Goal: Task Accomplishment & Management: Manage account settings

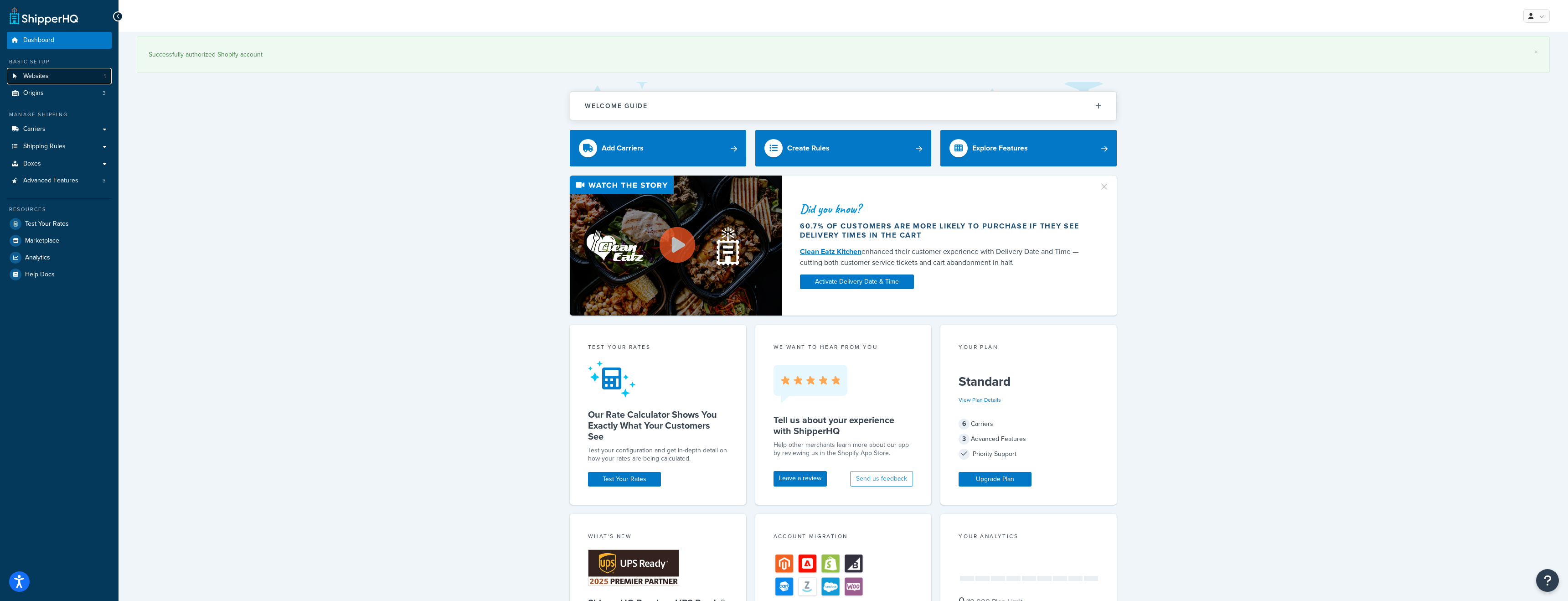
click at [59, 79] on link "Websites 1" at bounding box center [59, 77] width 105 height 17
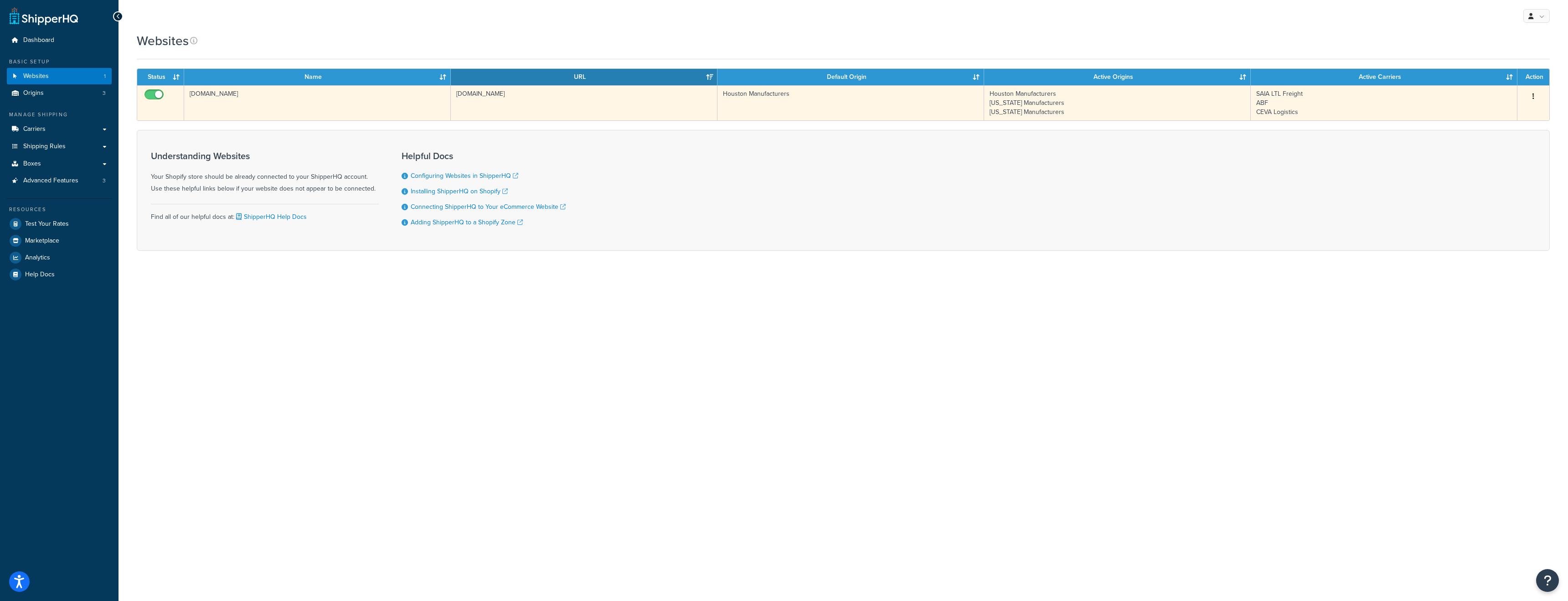
click at [1534, 100] on button "button" at bounding box center [1533, 97] width 13 height 15
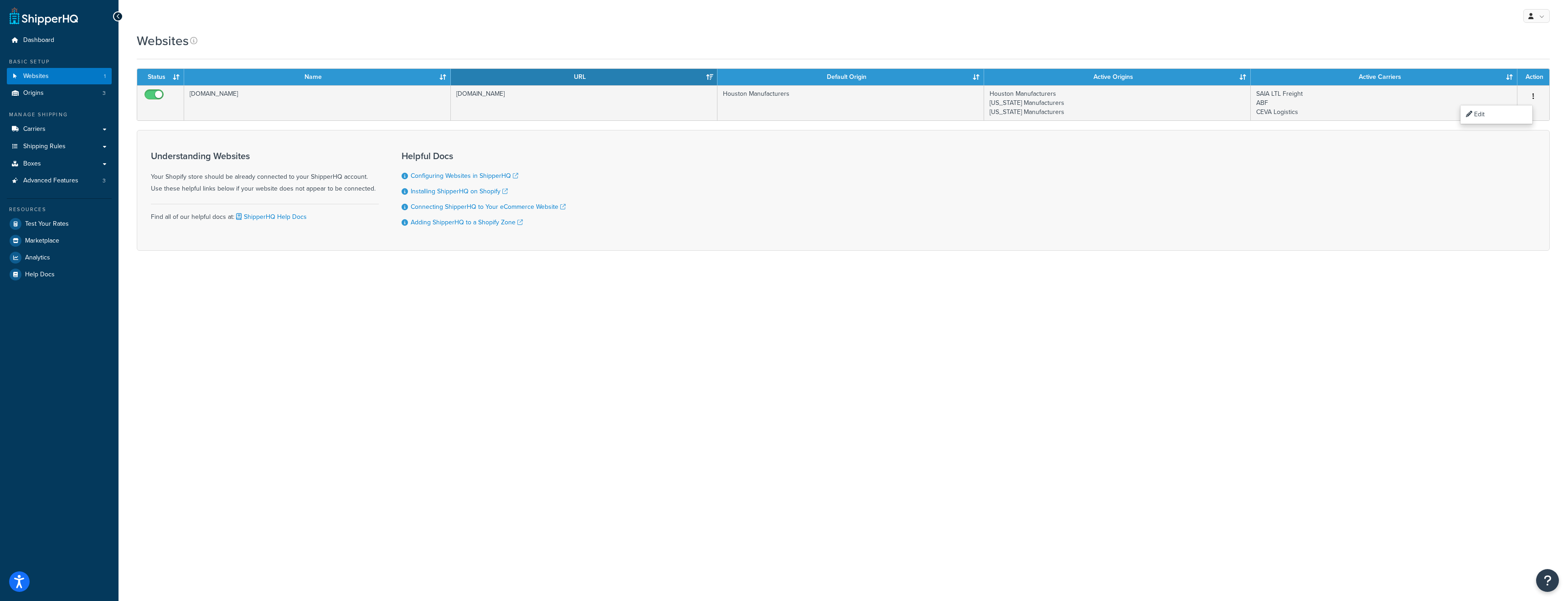
click at [1291, 368] on div "My Profile Billing Global Settings Contact Us Logout Websites Contact Us Send U…" at bounding box center [843, 300] width 1449 height 601
click at [31, 135] on link "Carriers" at bounding box center [59, 129] width 105 height 17
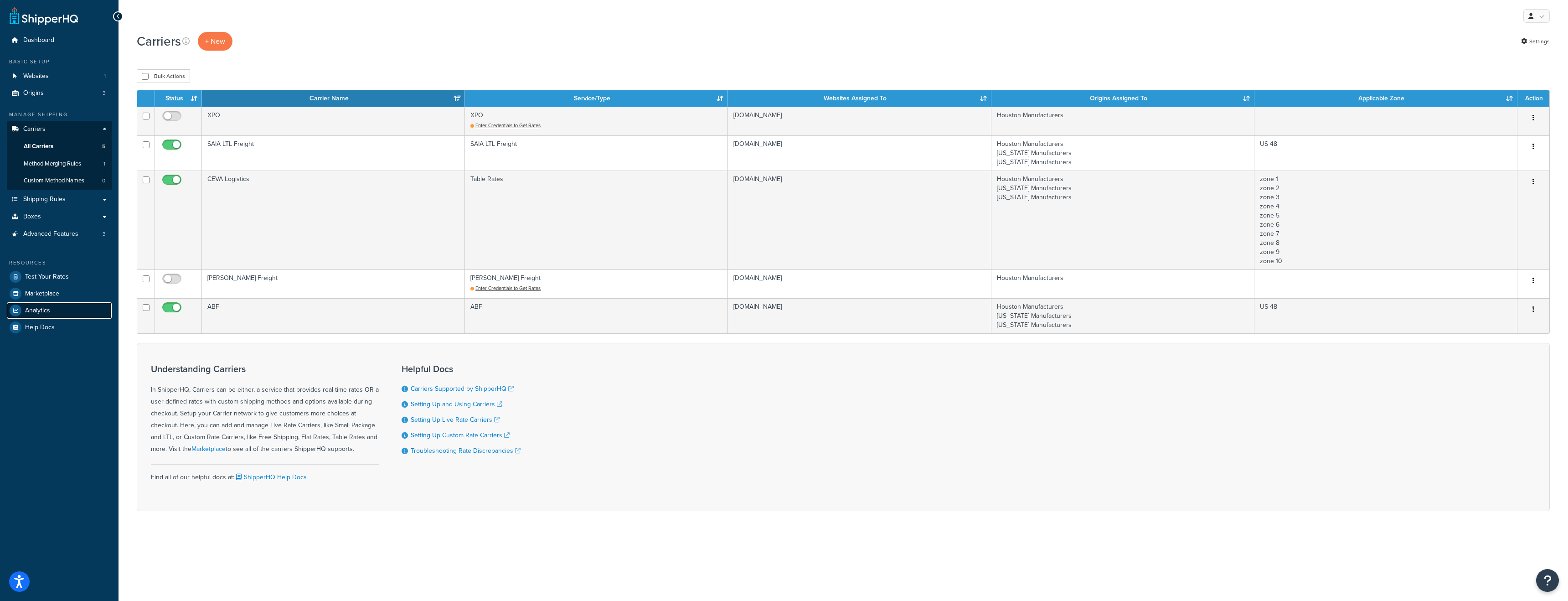
click at [63, 315] on link "Analytics" at bounding box center [59, 310] width 105 height 16
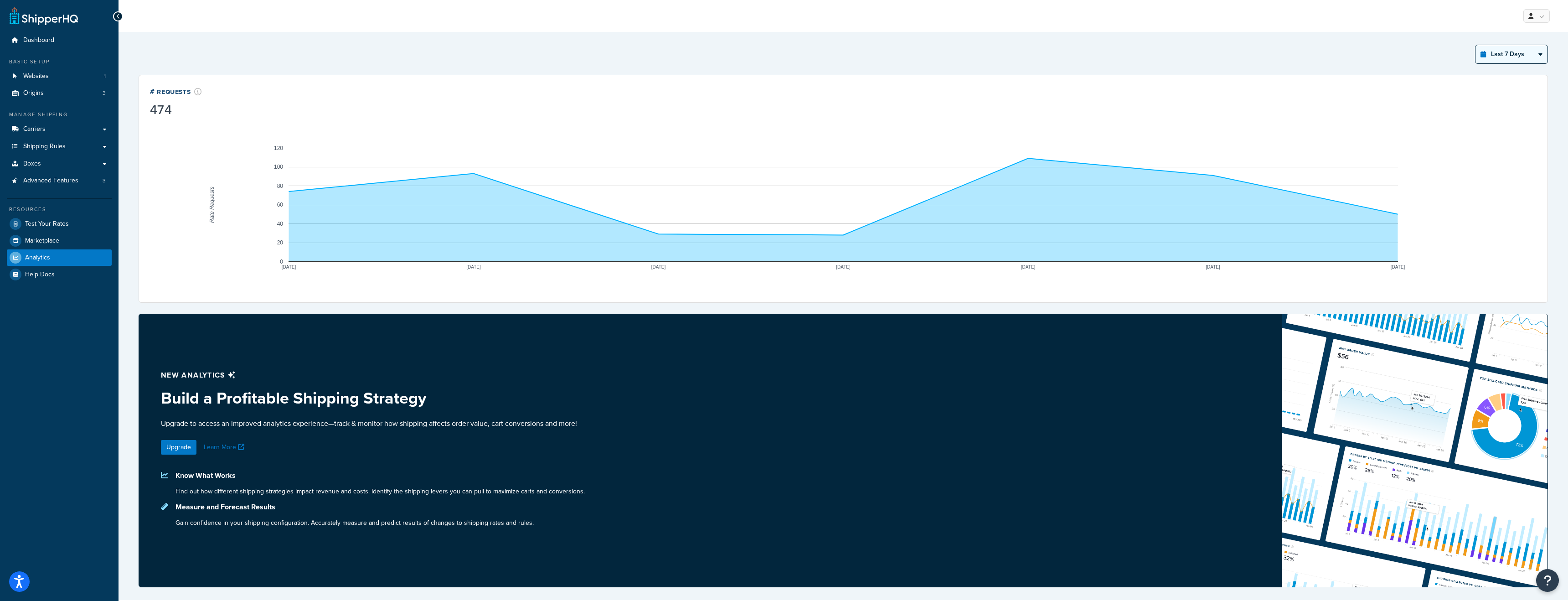
click at [1513, 54] on select "Last 24 Hours Last 7 Days Last 30 Days Last 3 Months Last 6 Months Last 12 Mont…" at bounding box center [1511, 54] width 72 height 18
select select "last_year"
click at [1475, 45] on select "Last 24 Hours Last 7 Days Last 30 Days Last 3 Months Last 6 Months Last 12 Mont…" at bounding box center [1511, 54] width 72 height 18
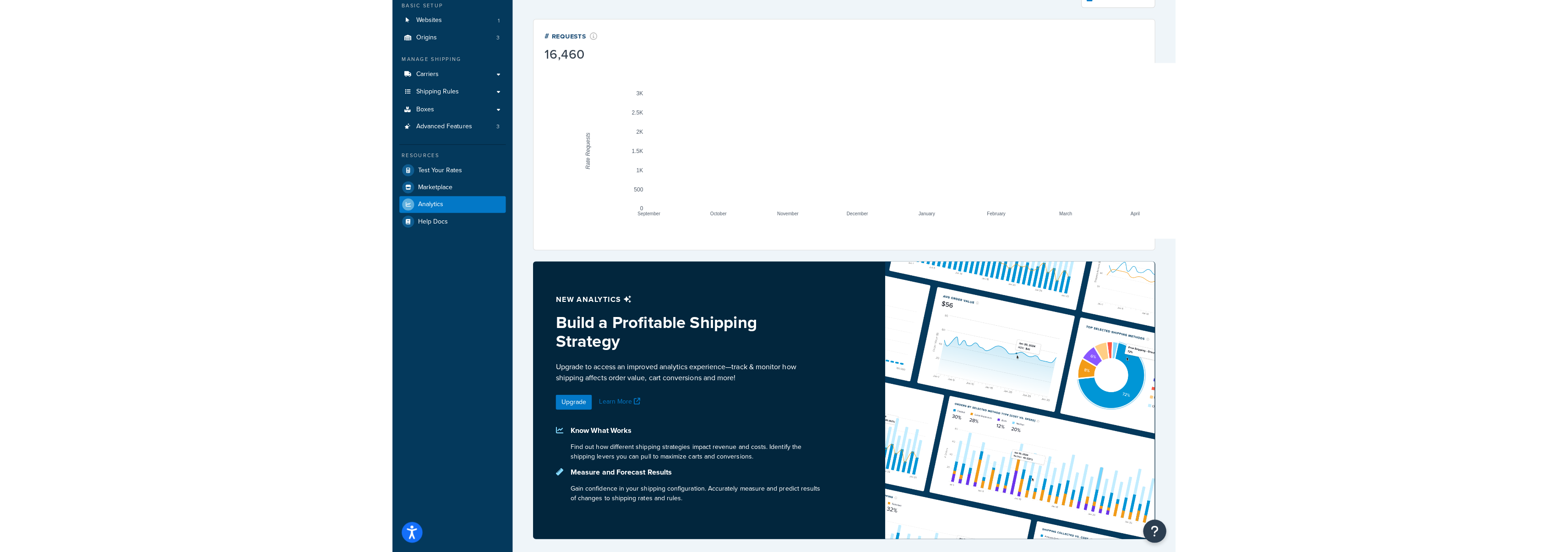
scroll to position [51, 0]
